Goal: Task Accomplishment & Management: Manage account settings

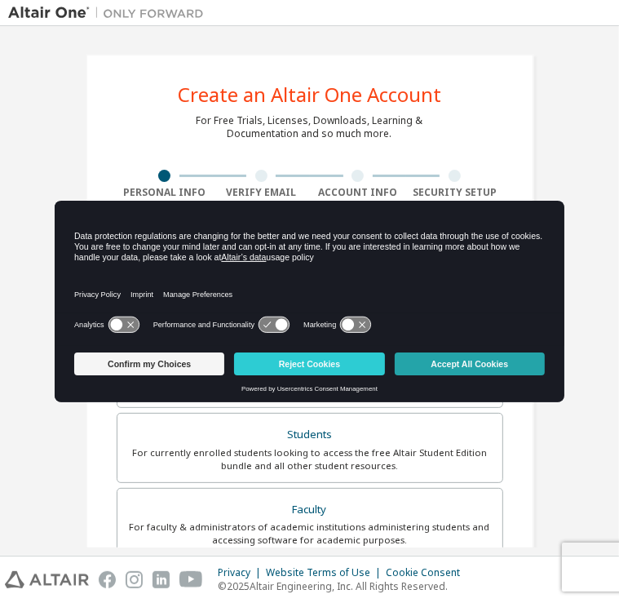
click at [467, 372] on button "Accept All Cookies" at bounding box center [470, 363] width 150 height 23
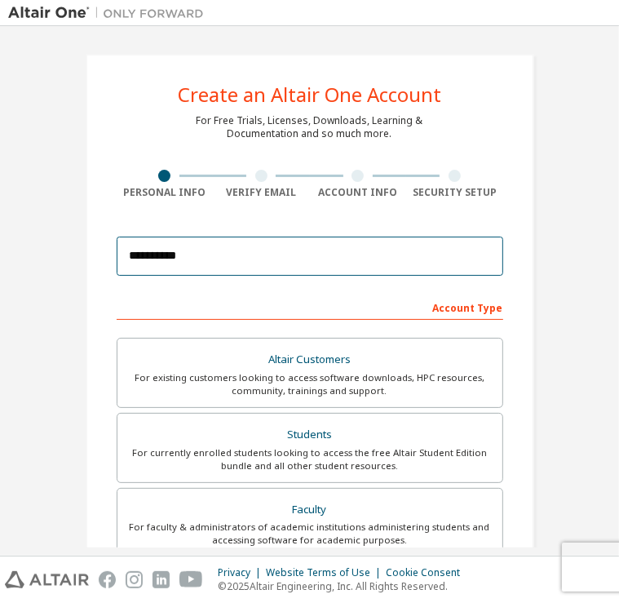
click at [213, 263] on input "**********" at bounding box center [310, 255] width 386 height 39
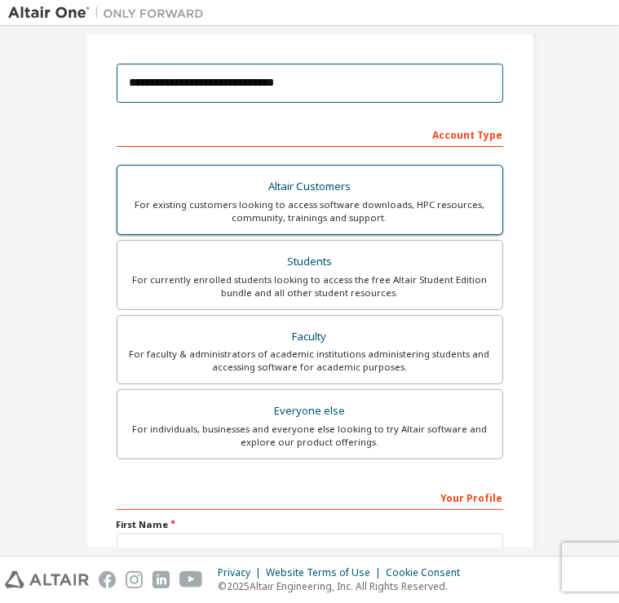
scroll to position [173, 0]
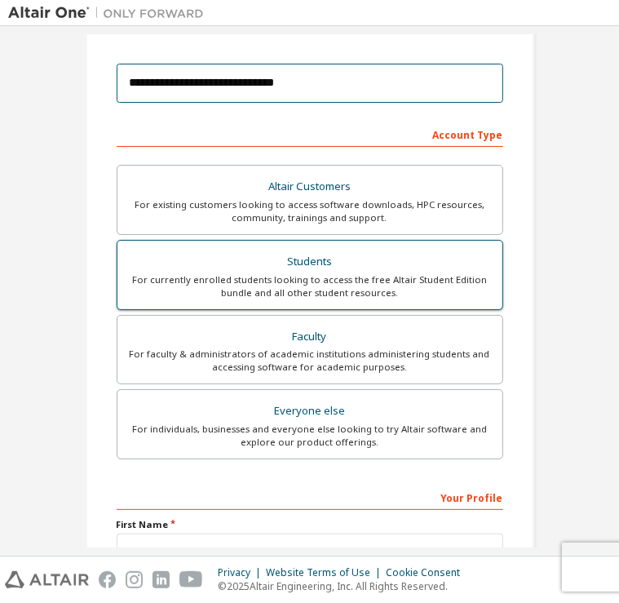
type input "**********"
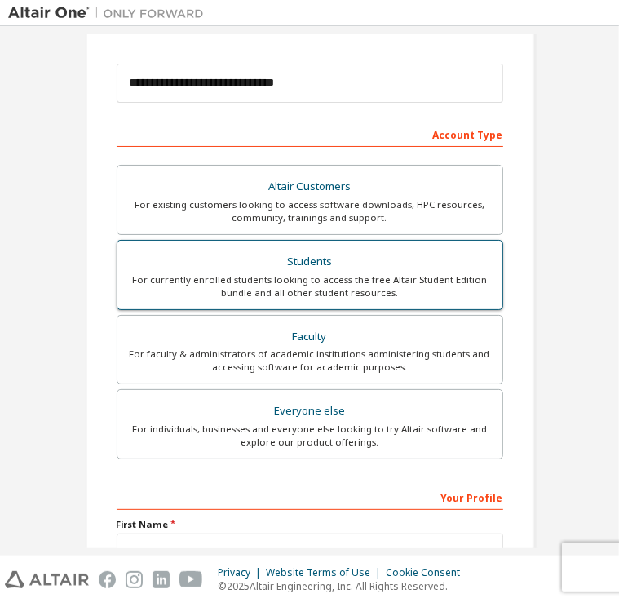
click at [355, 270] on div "Students" at bounding box center [309, 261] width 365 height 23
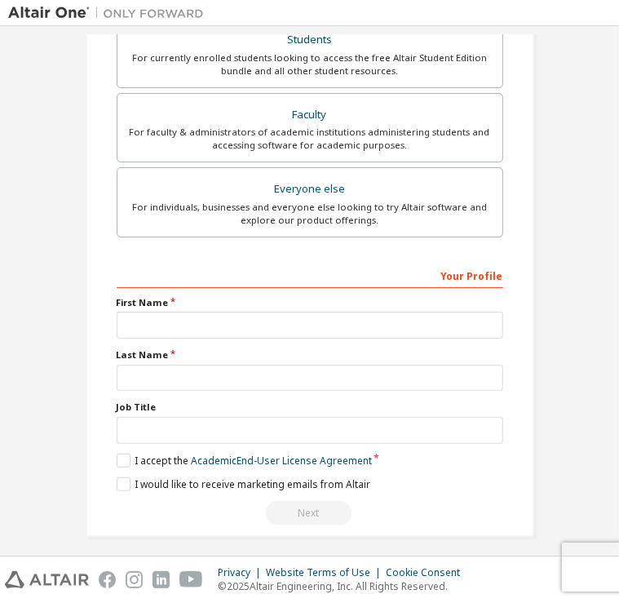
scroll to position [399, 0]
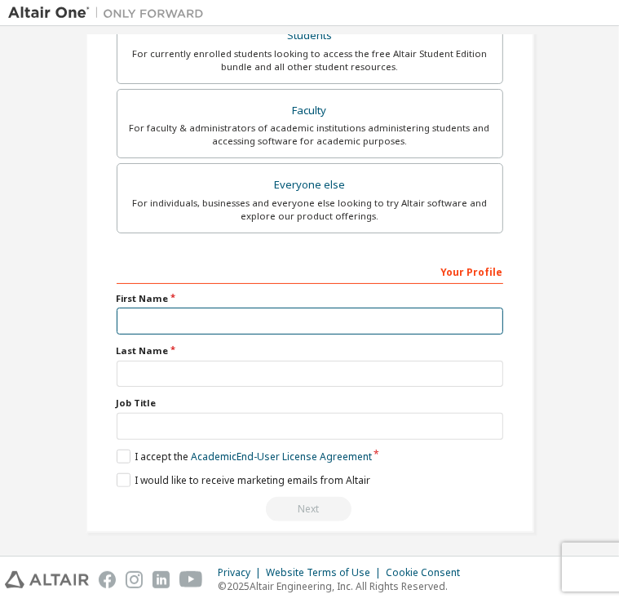
click at [307, 316] on input "text" at bounding box center [310, 320] width 386 height 27
type input "*"
type input "*****"
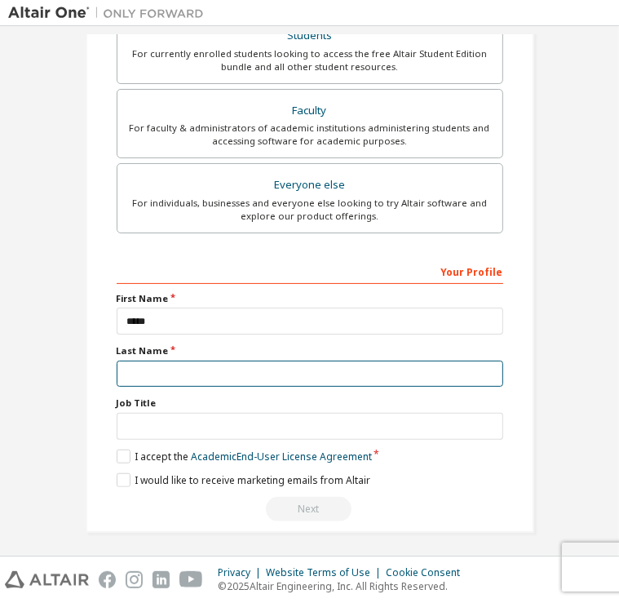
click at [243, 371] on input "text" at bounding box center [310, 373] width 386 height 27
type input "********"
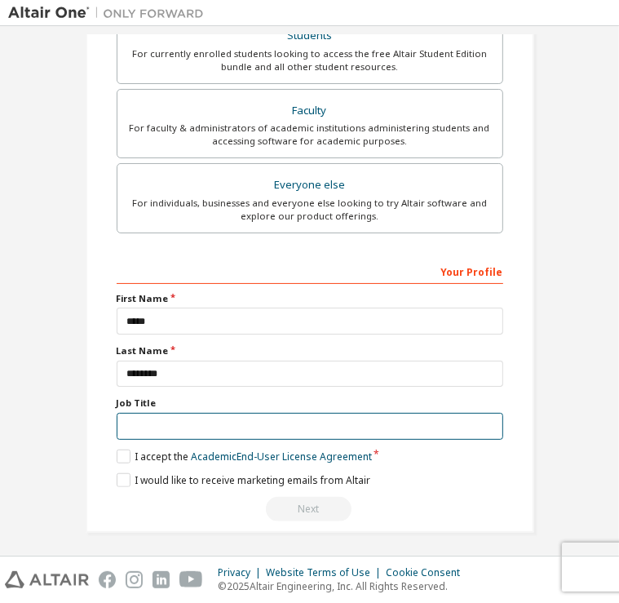
click at [233, 426] on input "text" at bounding box center [310, 426] width 386 height 27
type input "*******"
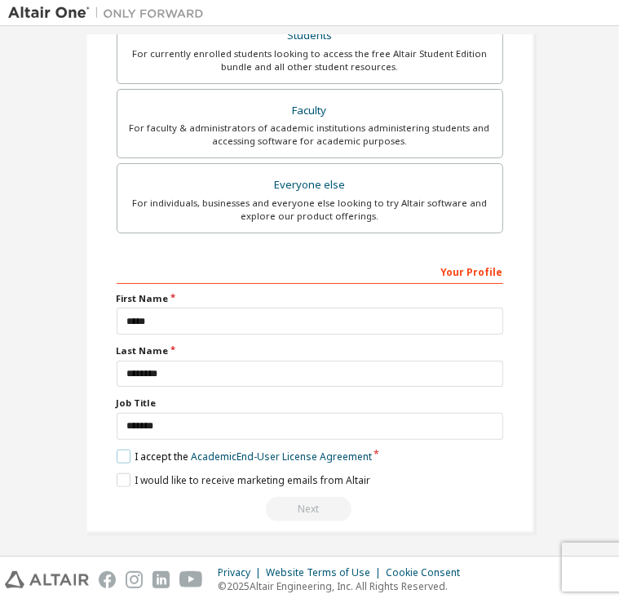
click at [119, 449] on label "I accept the Academic End-User License Agreement" at bounding box center [244, 456] width 255 height 14
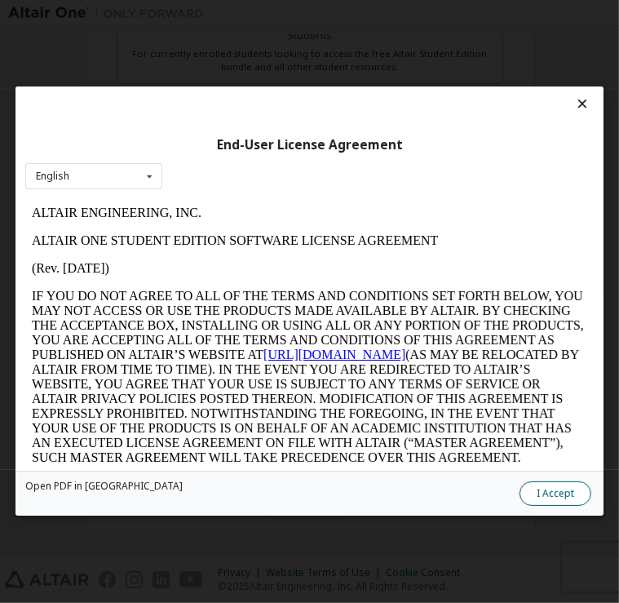
scroll to position [0, 0]
click at [565, 492] on button "I Accept" at bounding box center [555, 494] width 72 height 24
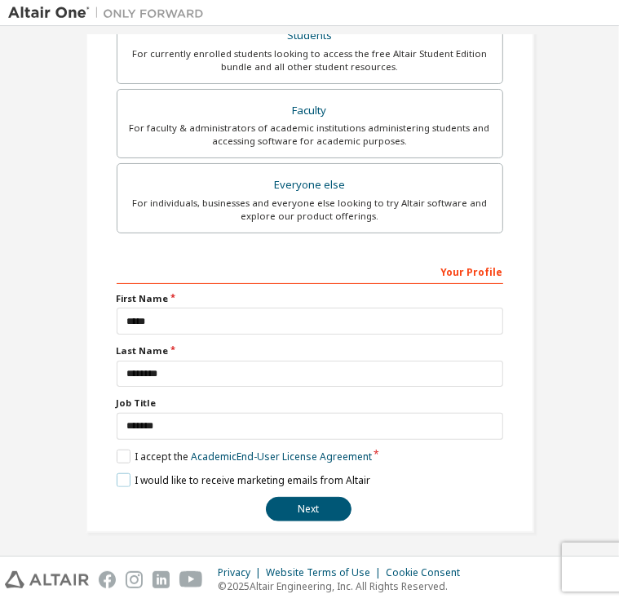
click at [123, 473] on label "I would like to receive marketing emails from Altair" at bounding box center [244, 480] width 254 height 14
click at [299, 498] on button "Next" at bounding box center [309, 509] width 86 height 24
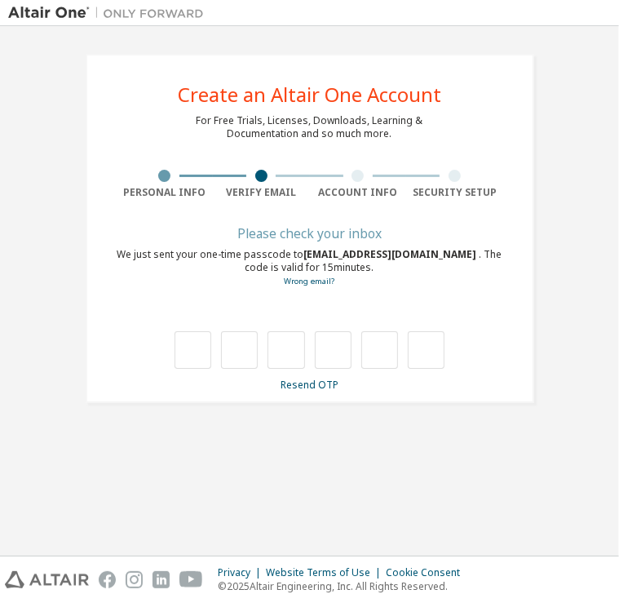
type input "*"
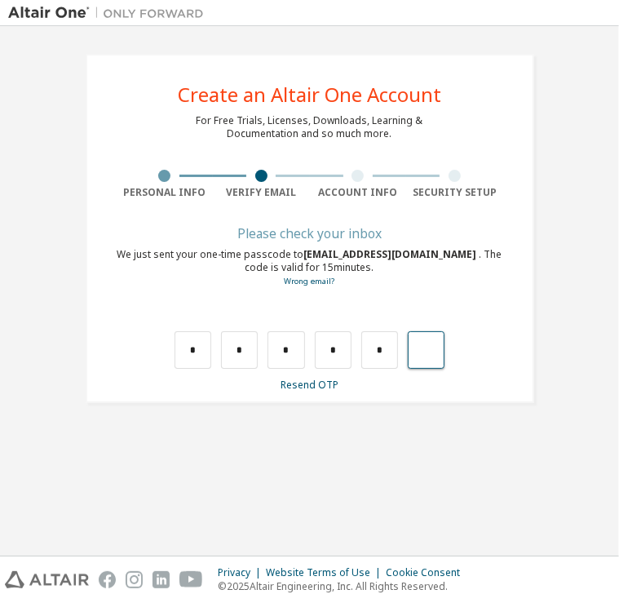
type input "*"
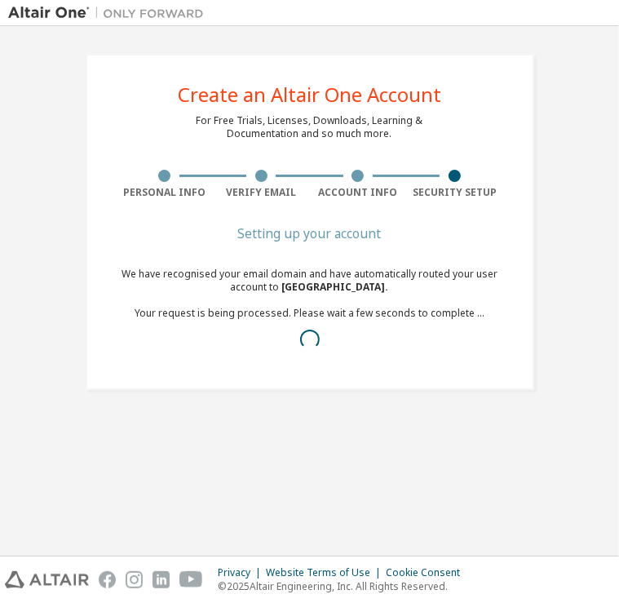
click at [299, 498] on div "Create an Altair One Account For Free Trials, Licenses, Downloads, Learning & D…" at bounding box center [309, 290] width 603 height 513
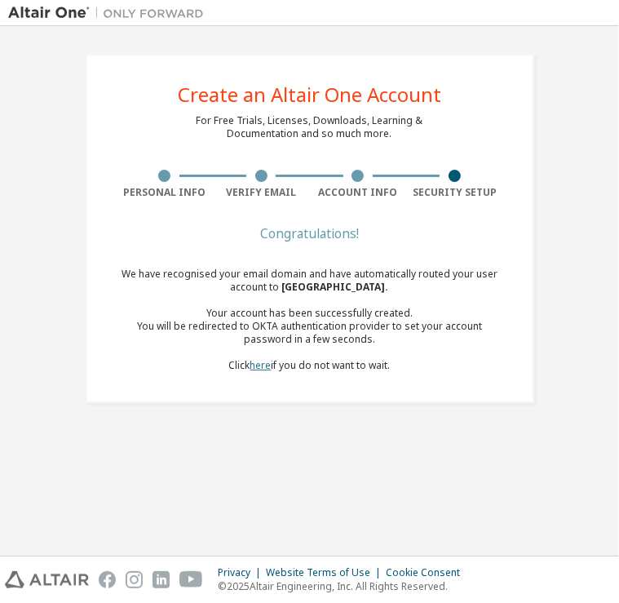
click at [258, 364] on link "here" at bounding box center [260, 365] width 21 height 14
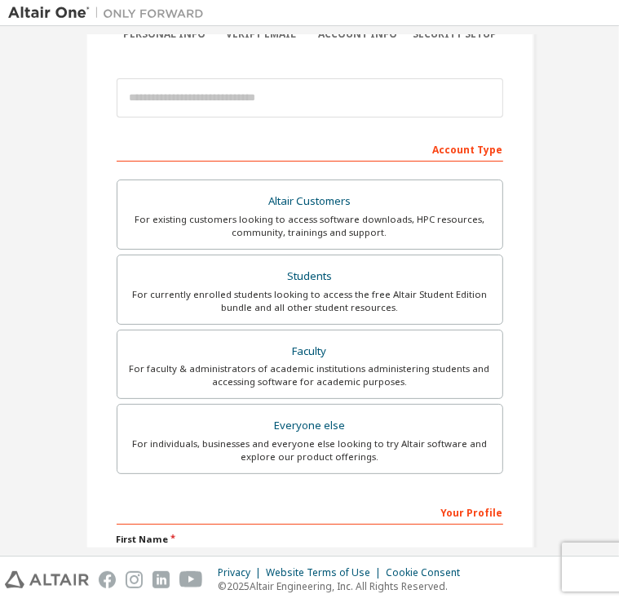
scroll to position [160, 0]
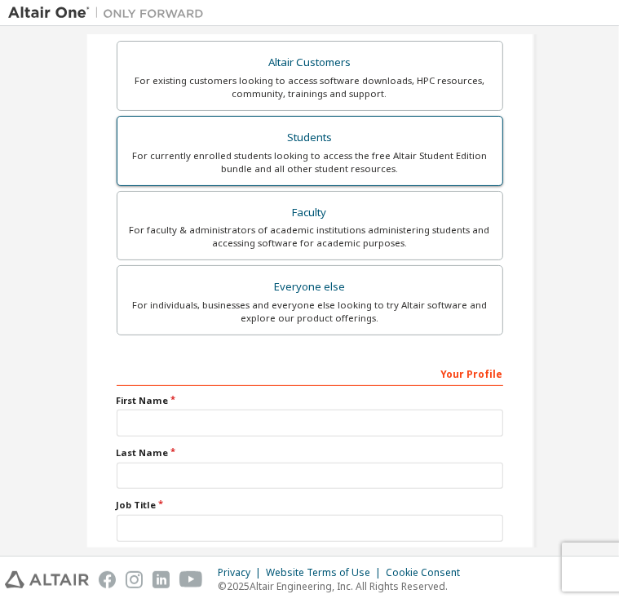
click at [363, 179] on label "Students For currently enrolled students looking to access the free Altair Stud…" at bounding box center [310, 151] width 386 height 70
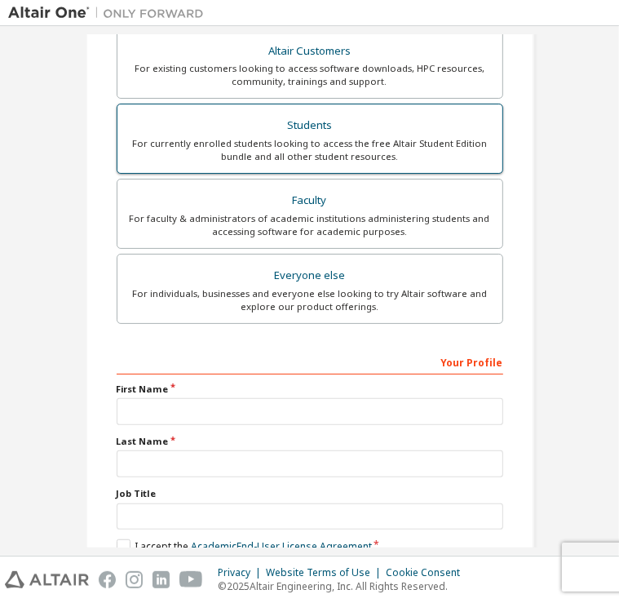
scroll to position [441, 0]
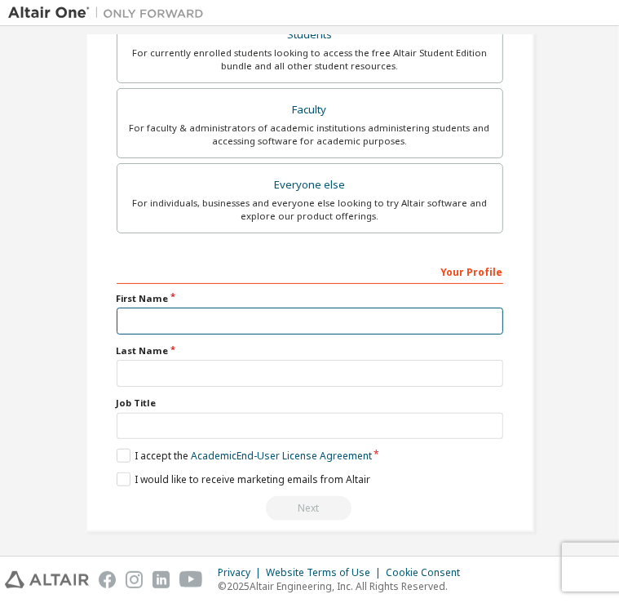
click at [323, 316] on input "text" at bounding box center [310, 320] width 386 height 27
type input "*****"
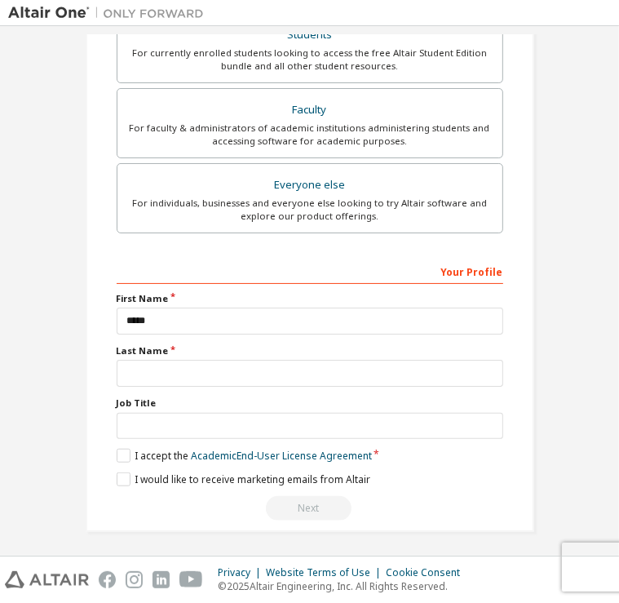
type input "**********"
type input "********"
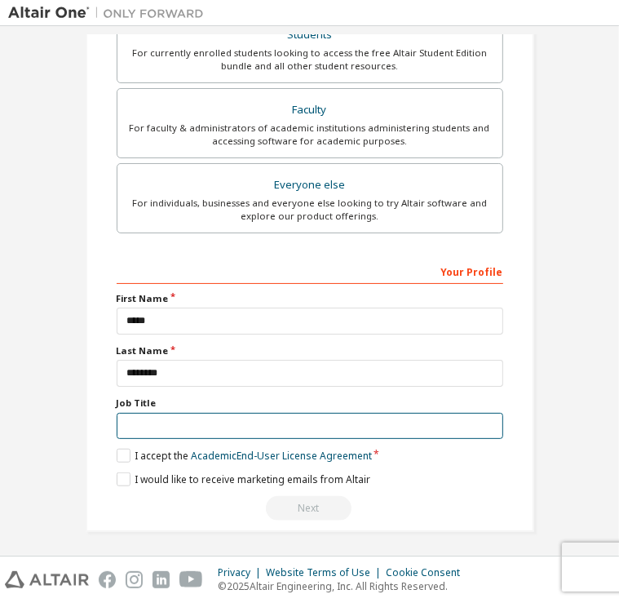
type input "*******"
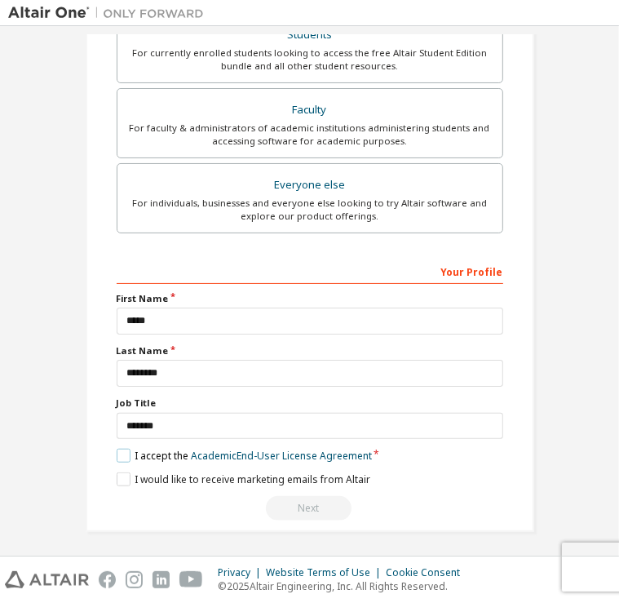
click at [117, 451] on label "I accept the Academic End-User License Agreement" at bounding box center [244, 455] width 255 height 14
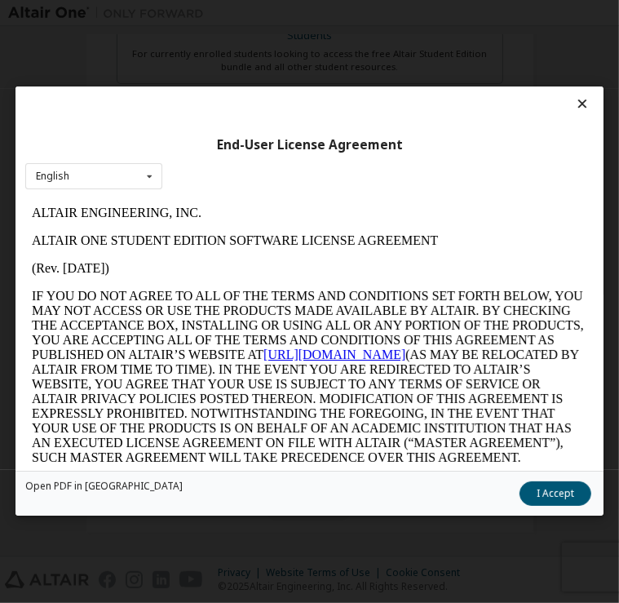
scroll to position [0, 0]
click at [568, 488] on button "I Accept" at bounding box center [555, 494] width 72 height 24
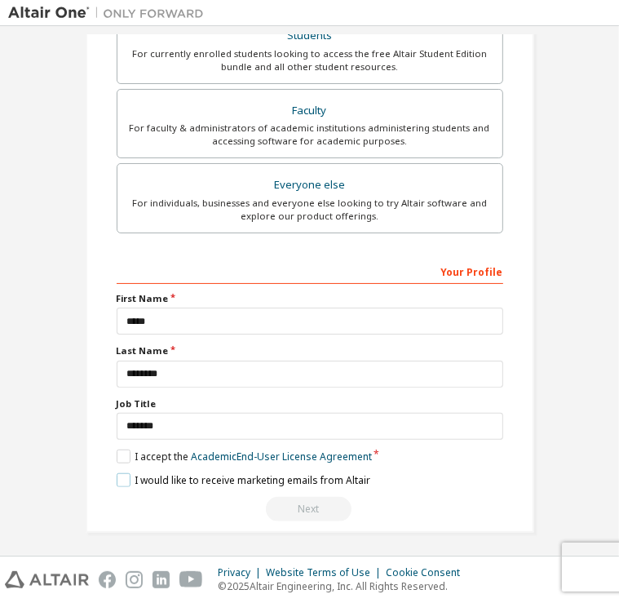
click at [119, 473] on label "I would like to receive marketing emails from Altair" at bounding box center [244, 480] width 254 height 14
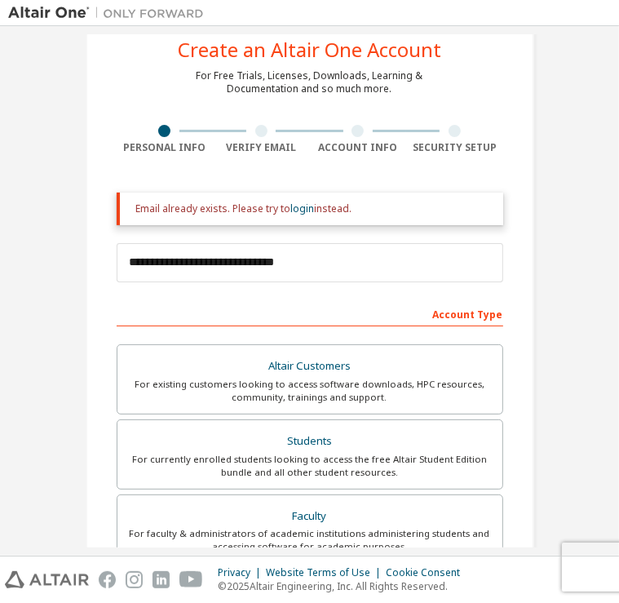
scroll to position [43, 0]
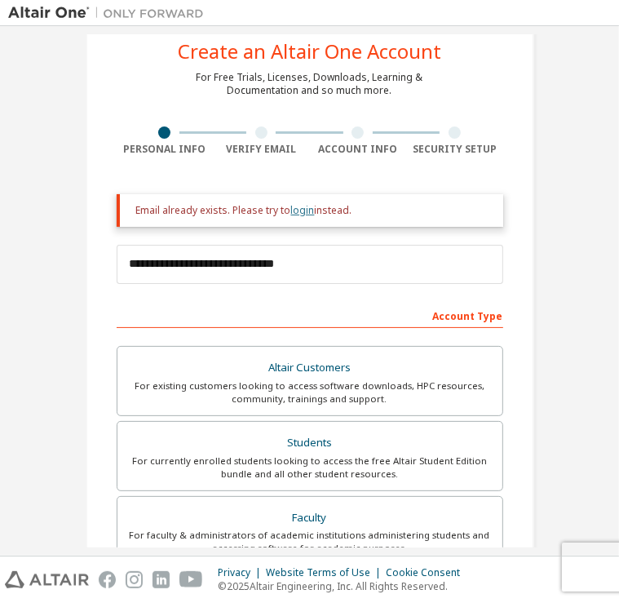
click at [300, 214] on link "login" at bounding box center [303, 210] width 24 height 14
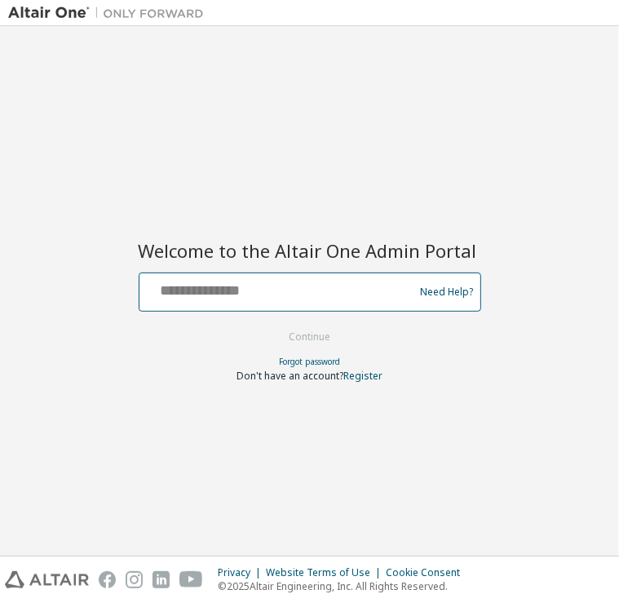
click at [228, 285] on input "text" at bounding box center [279, 288] width 267 height 24
type input "**********"
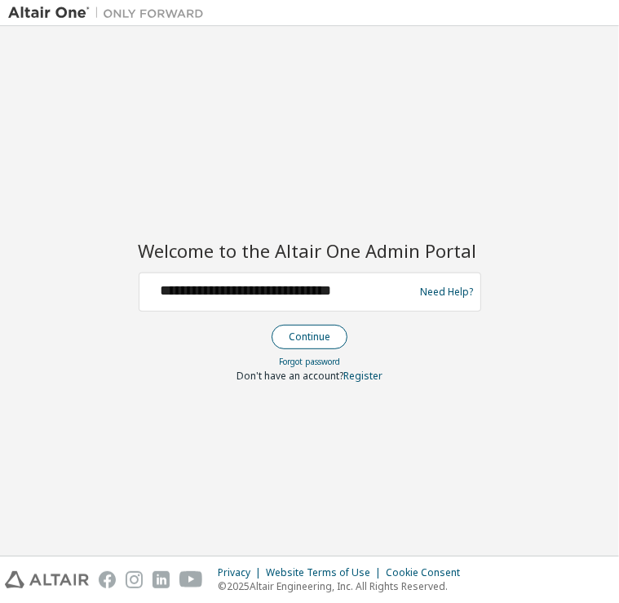
click at [307, 325] on button "Continue" at bounding box center [310, 337] width 76 height 24
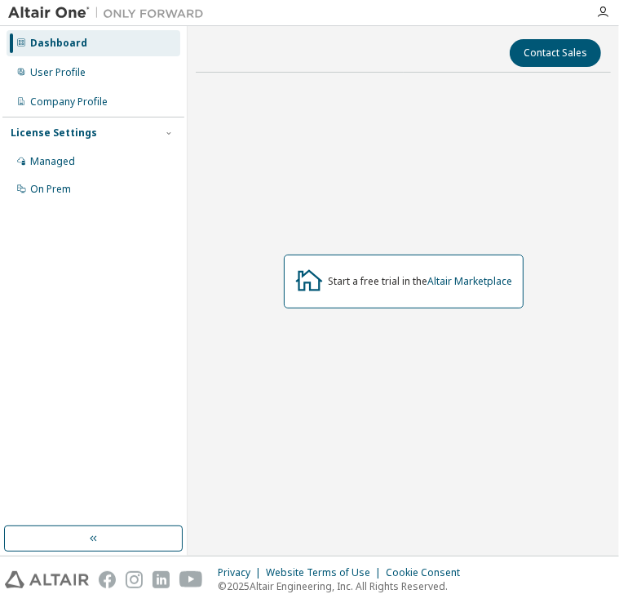
click at [77, 38] on div "Dashboard" at bounding box center [58, 43] width 57 height 13
click at [74, 68] on div "User Profile" at bounding box center [57, 72] width 55 height 13
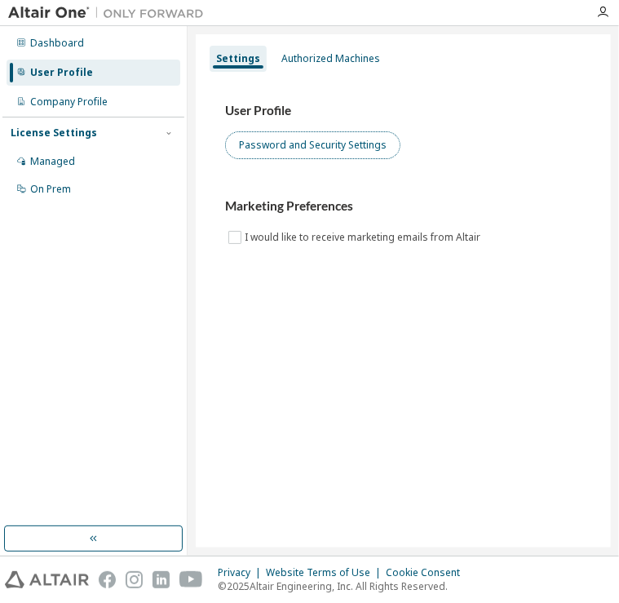
click at [297, 146] on button "Password and Security Settings" at bounding box center [312, 145] width 175 height 28
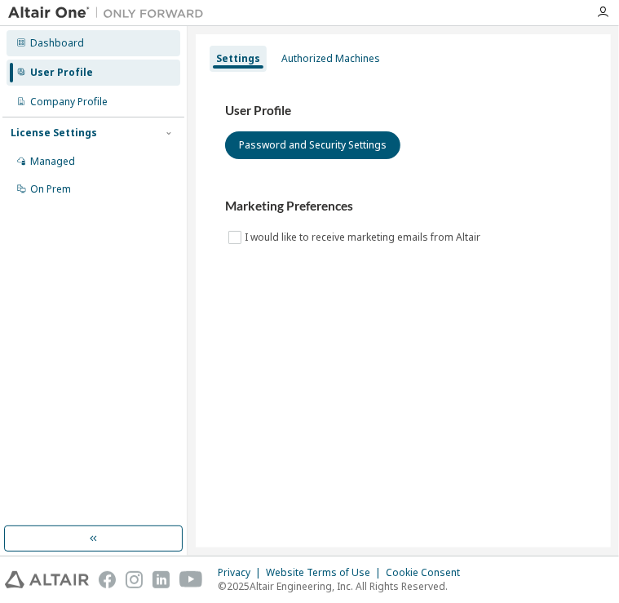
click at [52, 39] on div "Dashboard" at bounding box center [57, 43] width 54 height 13
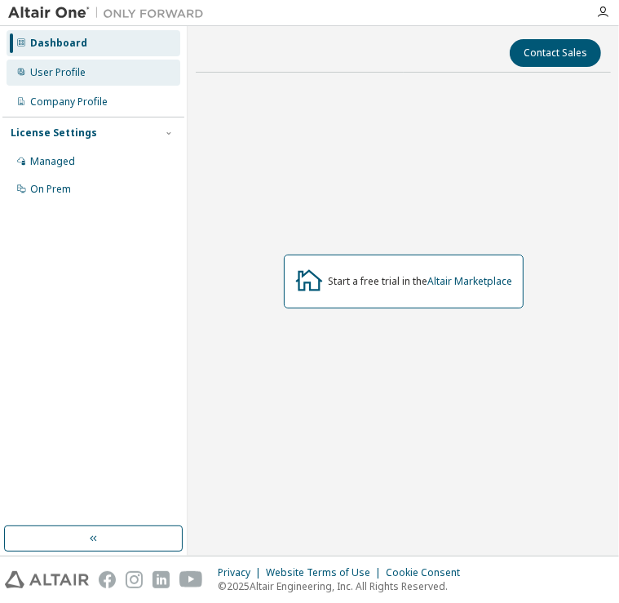
click at [75, 68] on div "User Profile" at bounding box center [57, 72] width 55 height 13
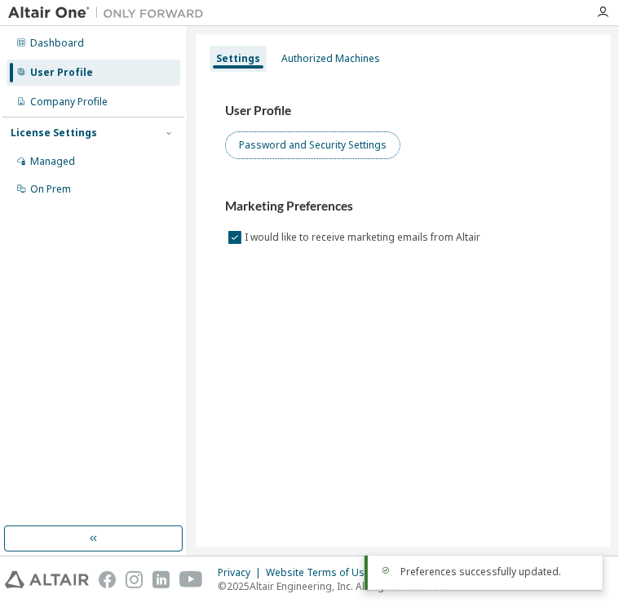
click at [375, 141] on button "Password and Security Settings" at bounding box center [312, 145] width 175 height 28
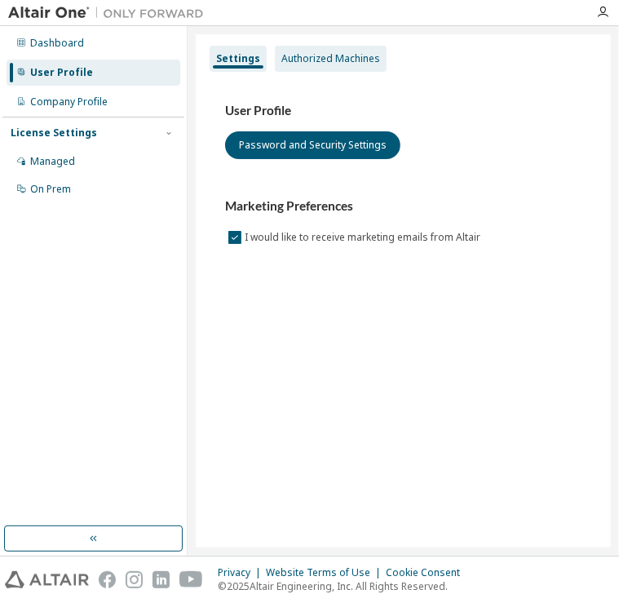
click at [308, 67] on div "Authorized Machines" at bounding box center [331, 59] width 112 height 26
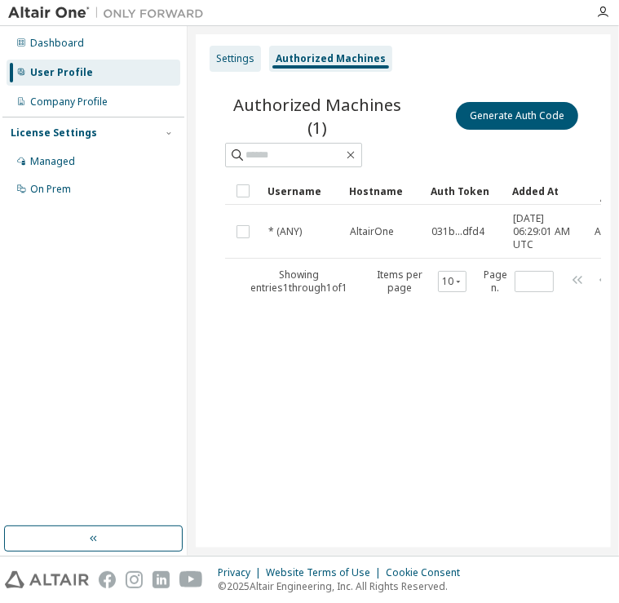
click at [232, 69] on div "Settings" at bounding box center [235, 59] width 51 height 26
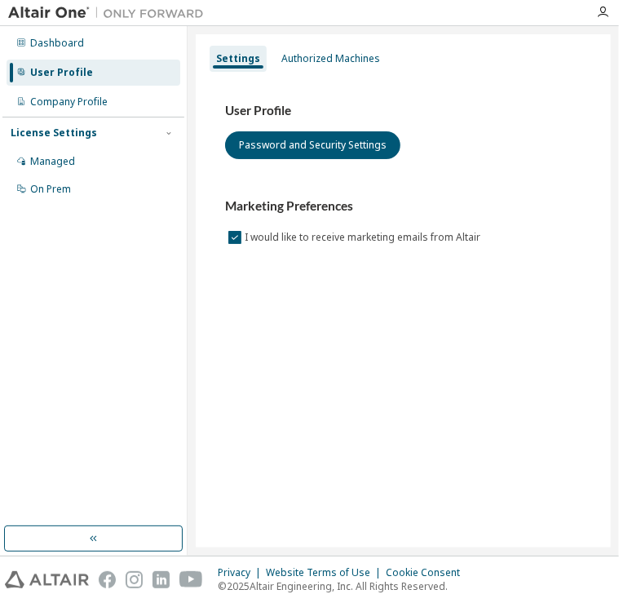
click at [105, 79] on div "User Profile" at bounding box center [94, 73] width 174 height 26
click at [108, 95] on div "Company Profile" at bounding box center [94, 102] width 174 height 26
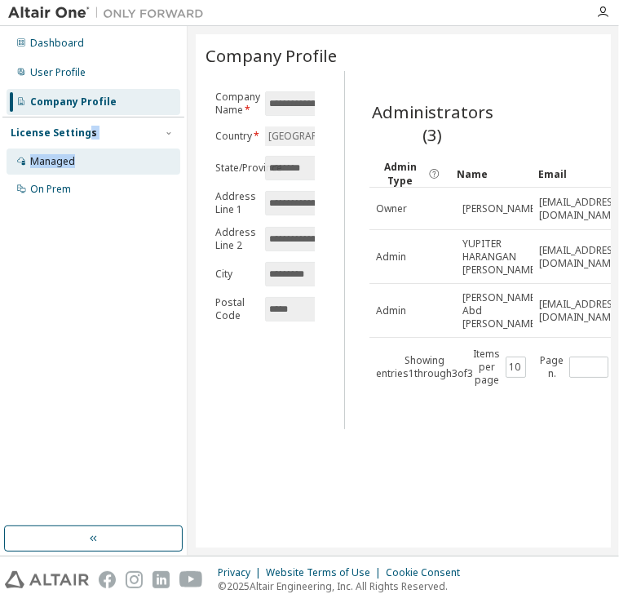
drag, startPoint x: 86, startPoint y: 137, endPoint x: 77, endPoint y: 160, distance: 24.2
click at [77, 160] on div "License Settings Managed On Prem" at bounding box center [93, 160] width 182 height 87
click at [77, 160] on div "Managed" at bounding box center [94, 161] width 174 height 26
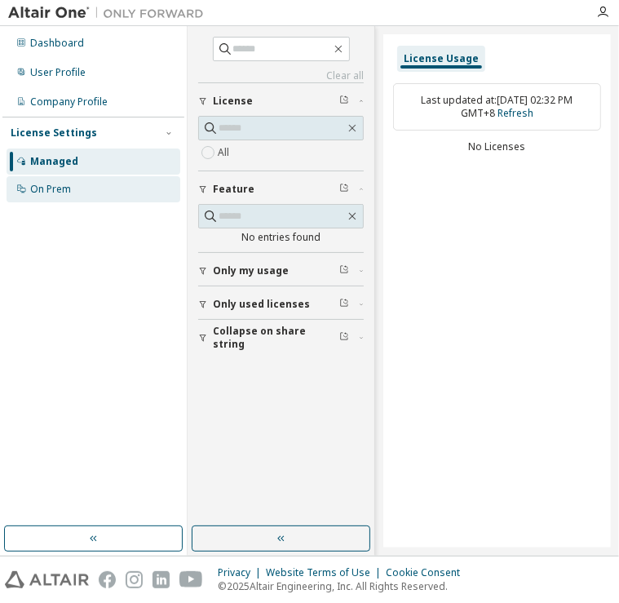
click at [86, 192] on div "On Prem" at bounding box center [94, 189] width 174 height 26
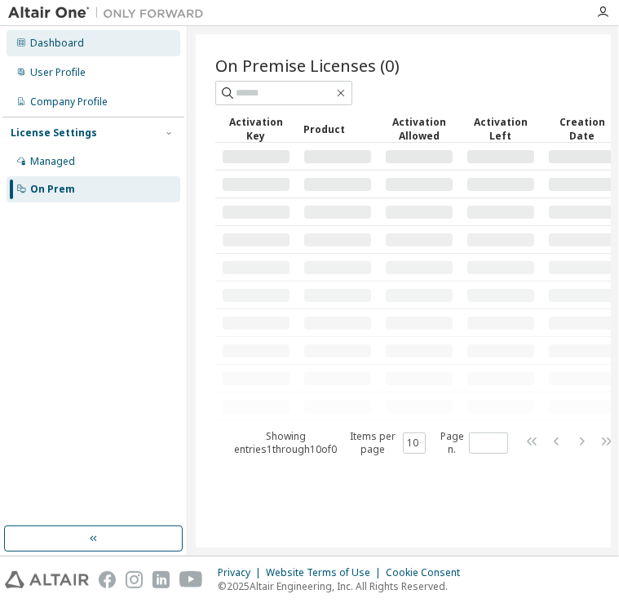
click at [78, 52] on div "Dashboard" at bounding box center [94, 43] width 174 height 26
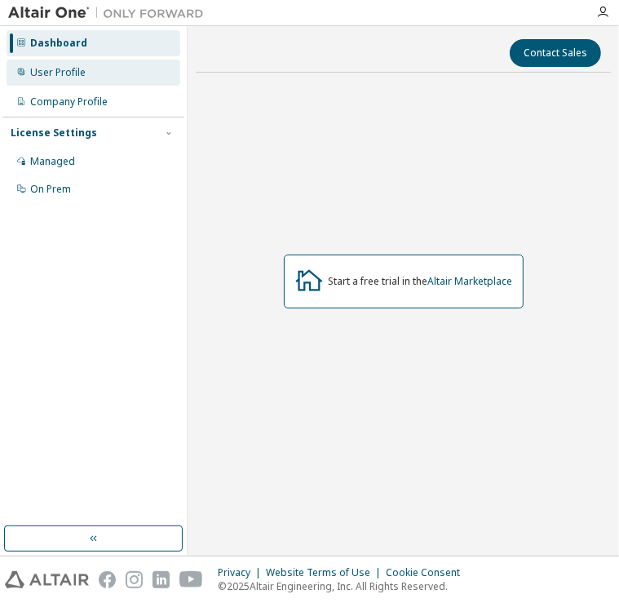
click at [21, 71] on icon at bounding box center [21, 72] width 10 height 10
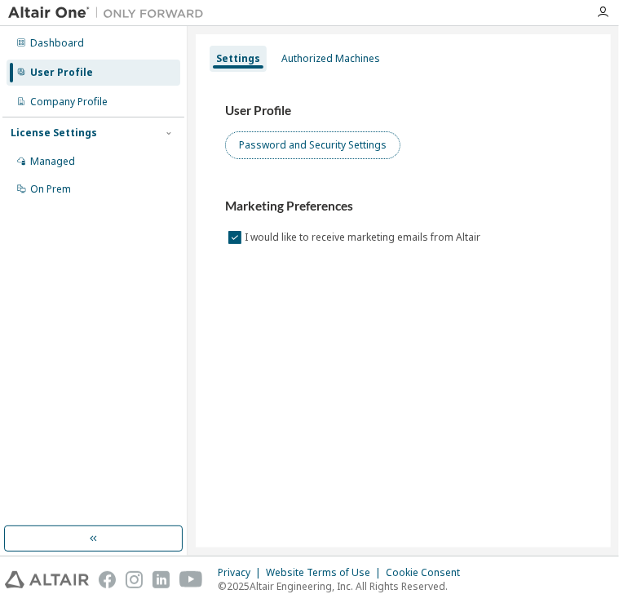
click at [306, 143] on button "Password and Security Settings" at bounding box center [312, 145] width 175 height 28
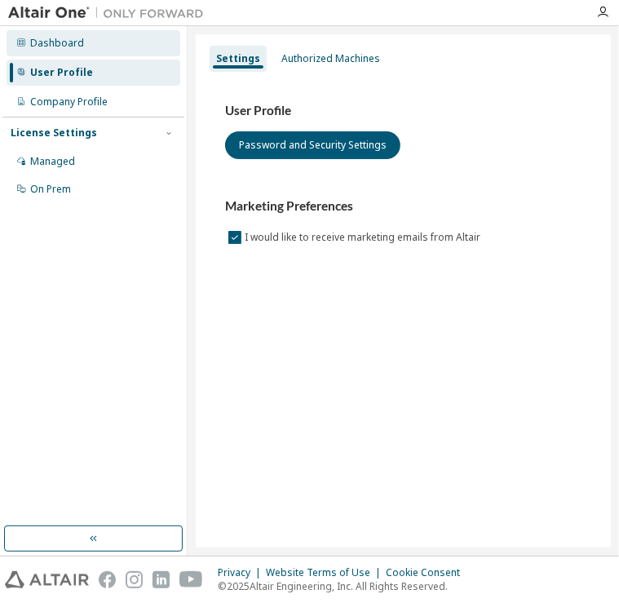
click at [88, 44] on div "Dashboard" at bounding box center [94, 43] width 174 height 26
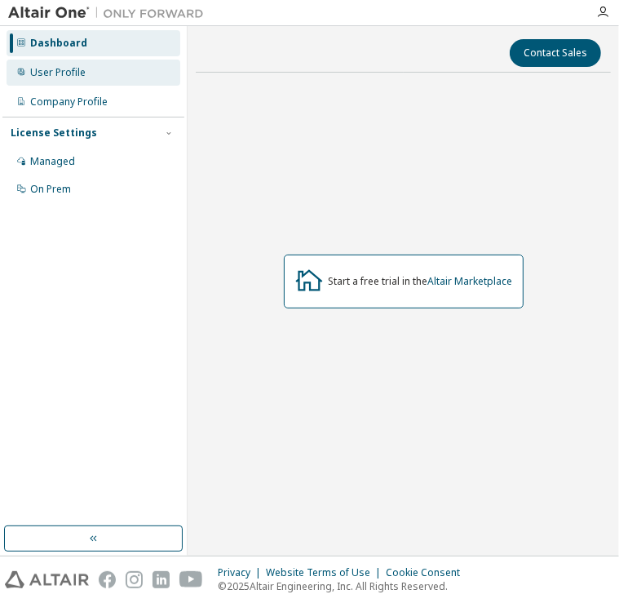
click at [81, 82] on div "User Profile" at bounding box center [94, 73] width 174 height 26
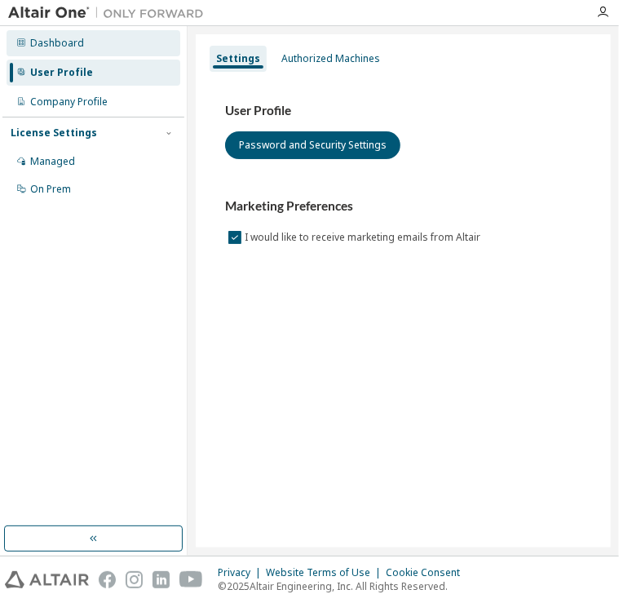
click at [59, 52] on div "Dashboard" at bounding box center [94, 43] width 174 height 26
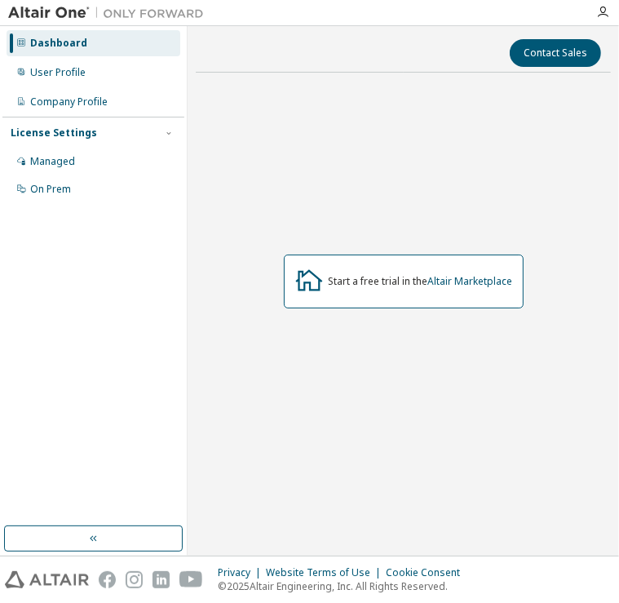
click at [85, 133] on div "License Settings" at bounding box center [54, 132] width 86 height 13
click at [85, 161] on div "Managed" at bounding box center [94, 161] width 174 height 26
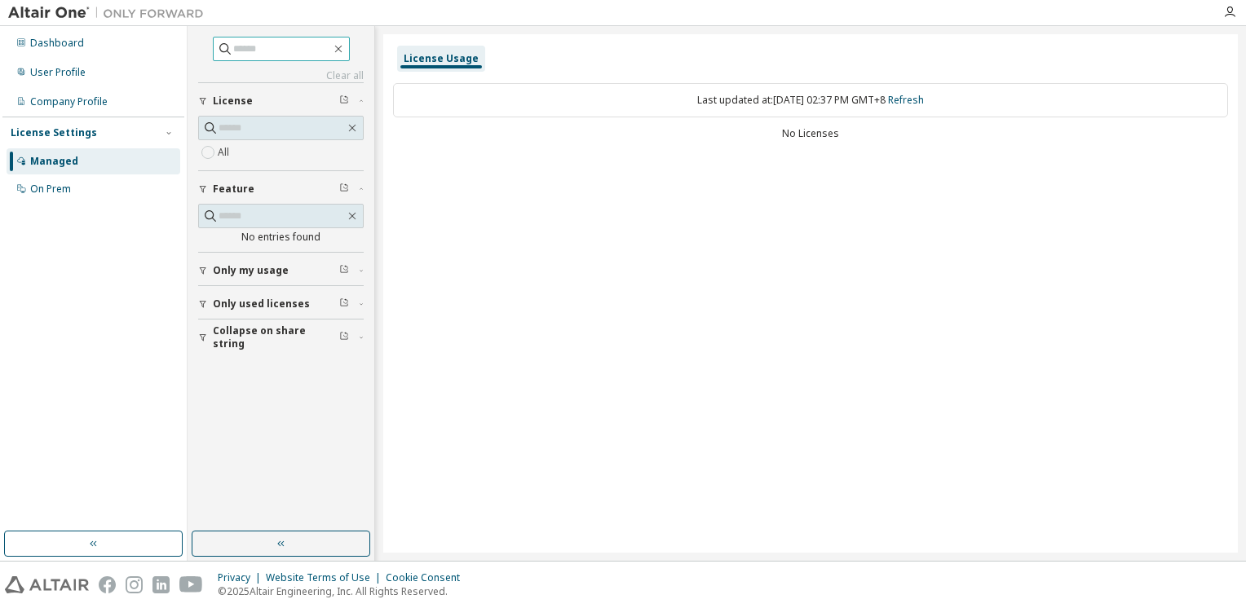
click at [263, 51] on input "text" at bounding box center [282, 49] width 98 height 16
type input "**********"
